Goal: Task Accomplishment & Management: Use online tool/utility

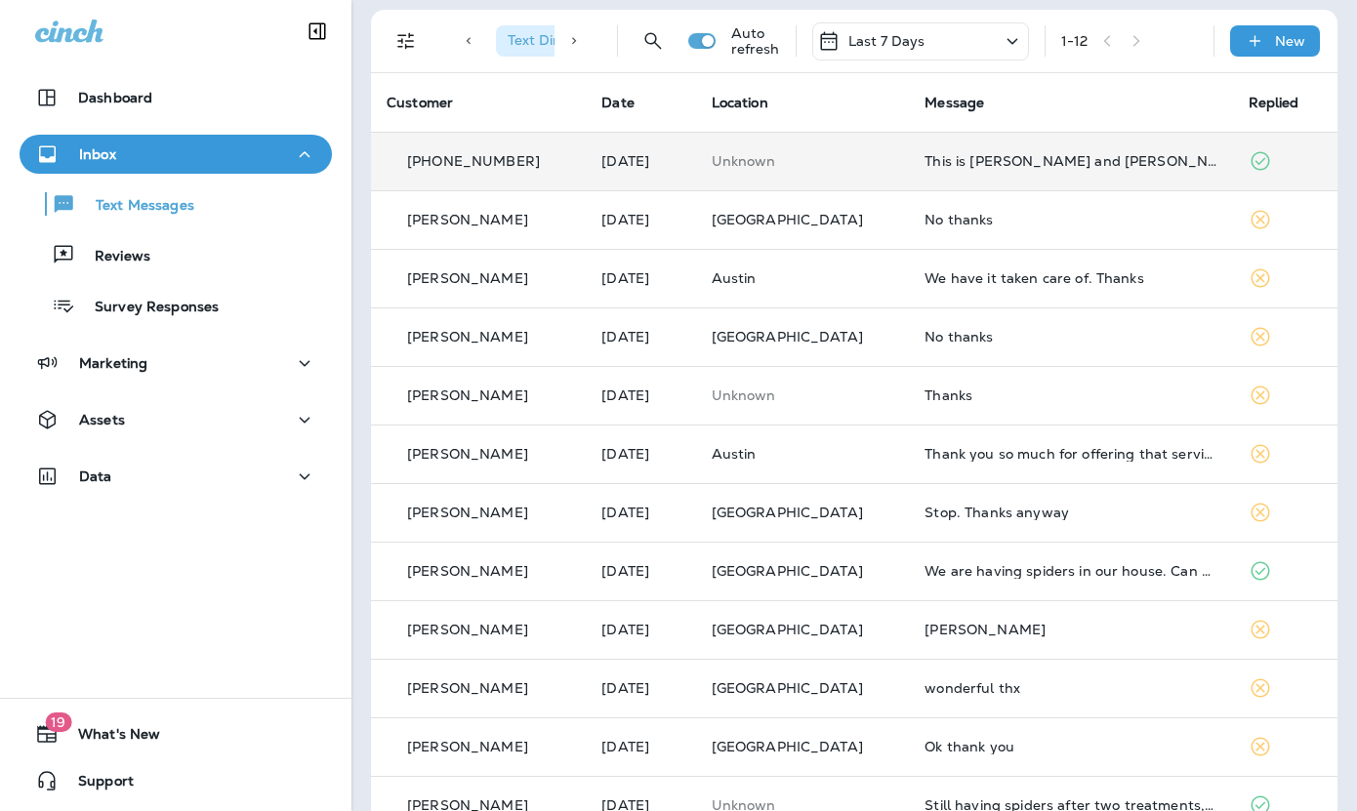
scroll to position [71, 0]
